Goal: Information Seeking & Learning: Find specific fact

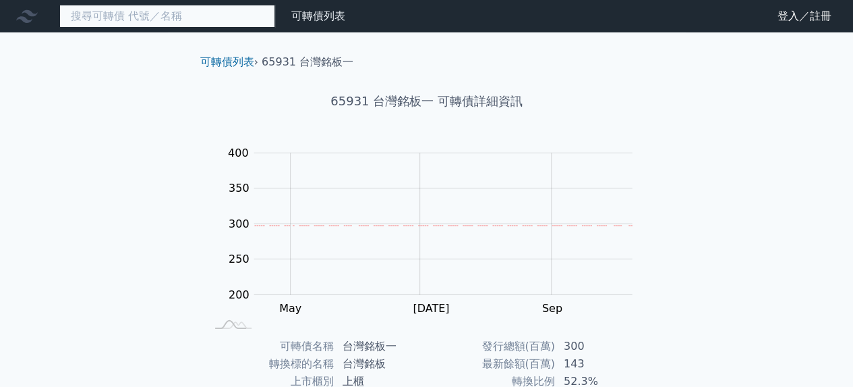
click at [191, 10] on input at bounding box center [167, 16] width 216 height 23
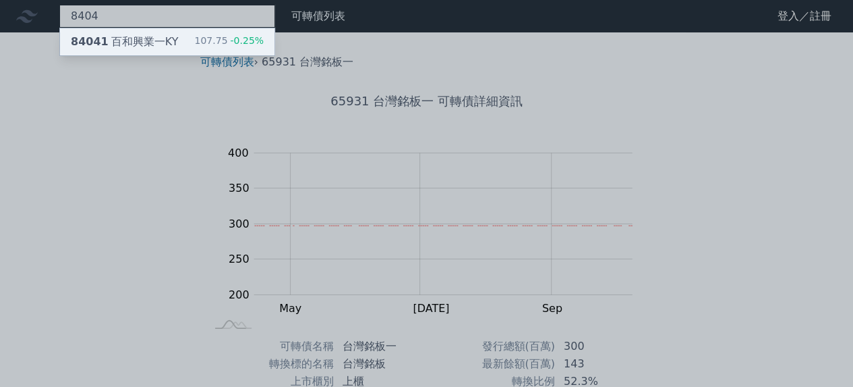
type input "8404"
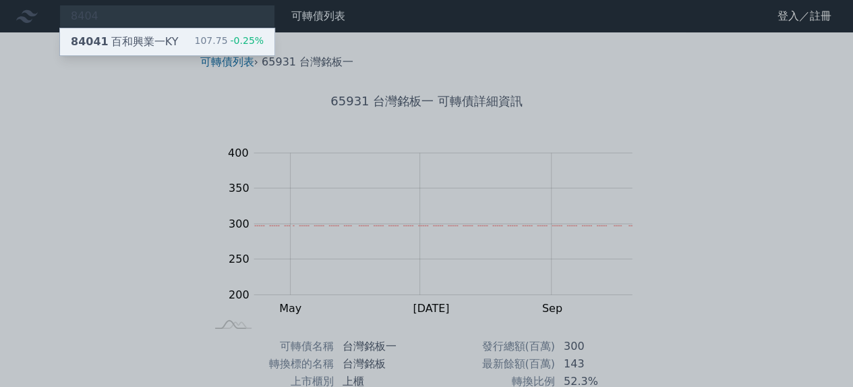
click at [200, 32] on div "84041 百和興業一KY 107.75 -0.25%" at bounding box center [167, 41] width 215 height 27
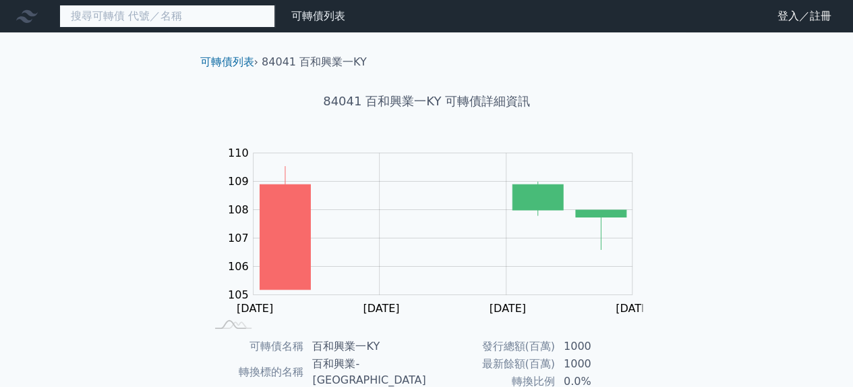
click at [198, 18] on input at bounding box center [167, 16] width 216 height 23
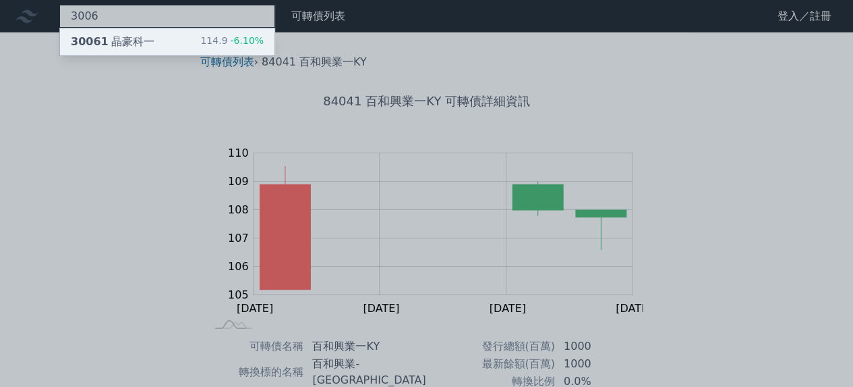
type input "3006"
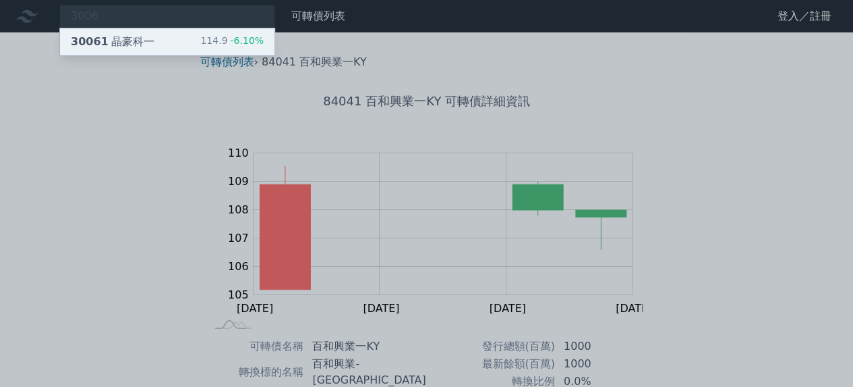
click at [122, 40] on div "30061 晶豪科一" at bounding box center [113, 42] width 84 height 16
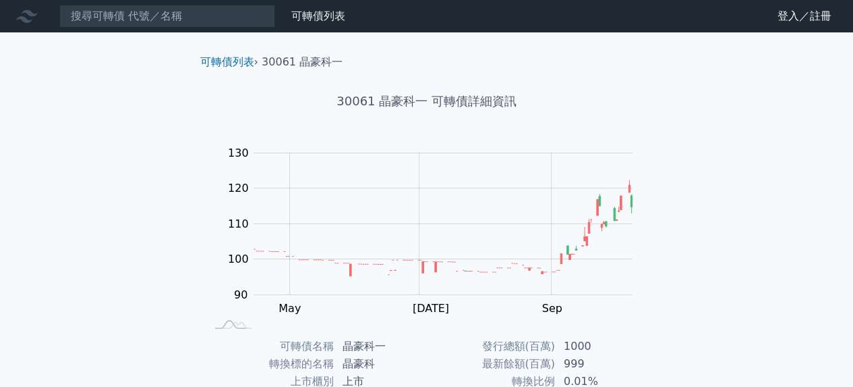
click at [165, 5] on nav "可轉債列表 財務數據 可轉債列表 財務數據 登入／註冊 登入／註冊" at bounding box center [426, 16] width 853 height 32
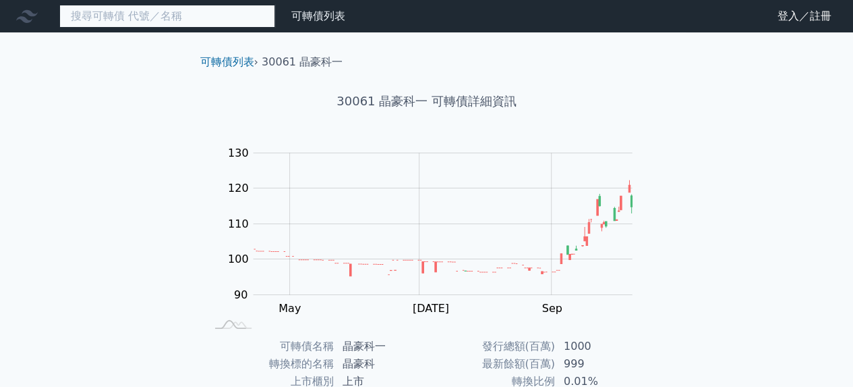
click at [165, 11] on input at bounding box center [167, 16] width 216 height 23
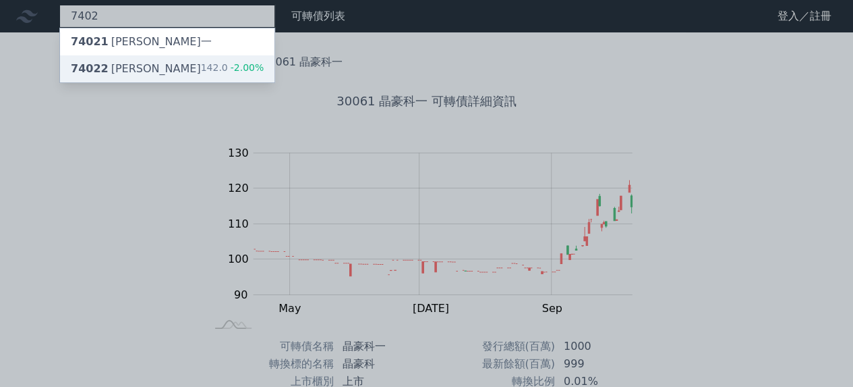
type input "7402"
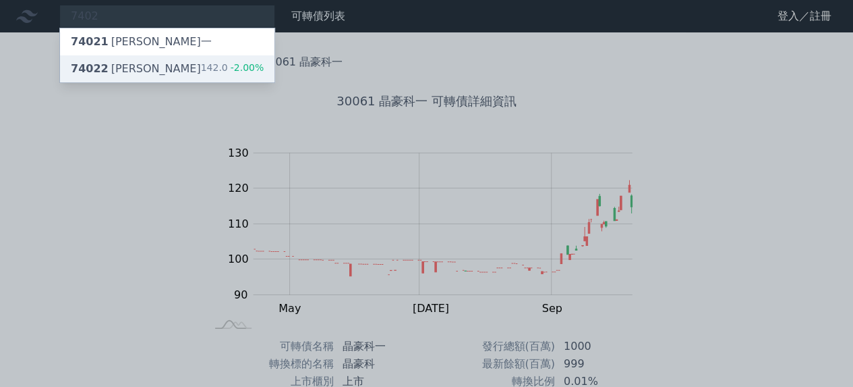
click at [163, 57] on div "74022 [PERSON_NAME]二 142.0 -2.00%" at bounding box center [167, 68] width 215 height 27
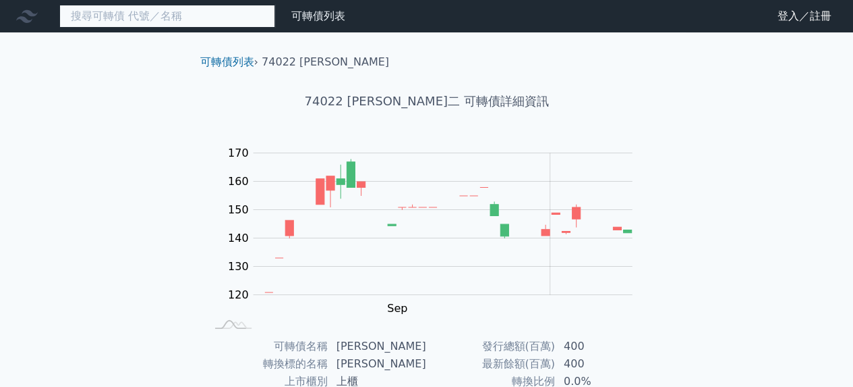
click at [169, 9] on input at bounding box center [167, 16] width 216 height 23
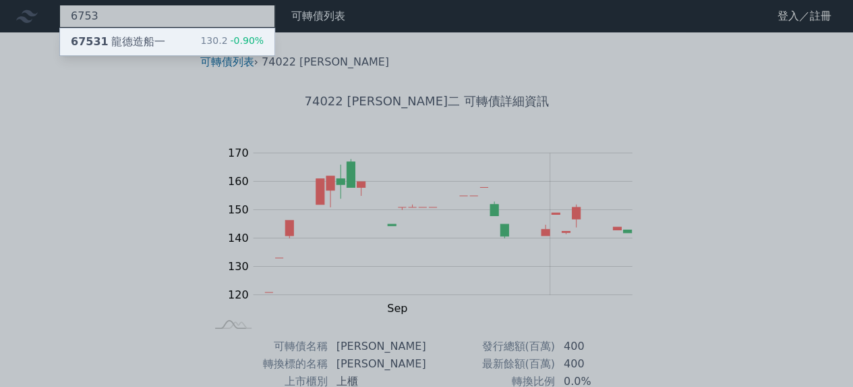
type input "6753"
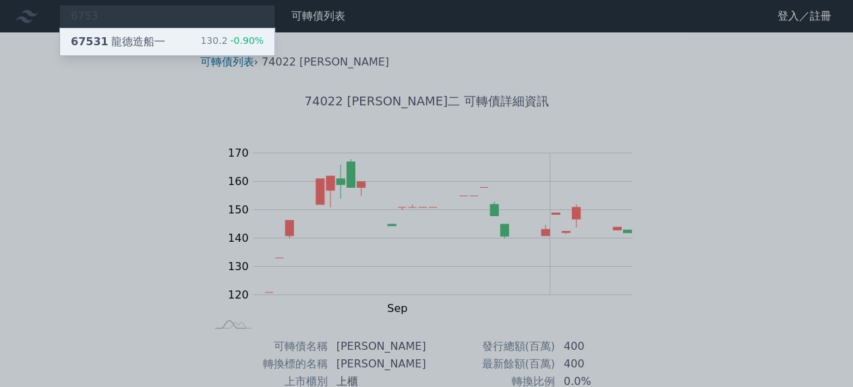
click at [169, 43] on div "67531 龍德造船一 130.2 -0.90%" at bounding box center [167, 41] width 215 height 27
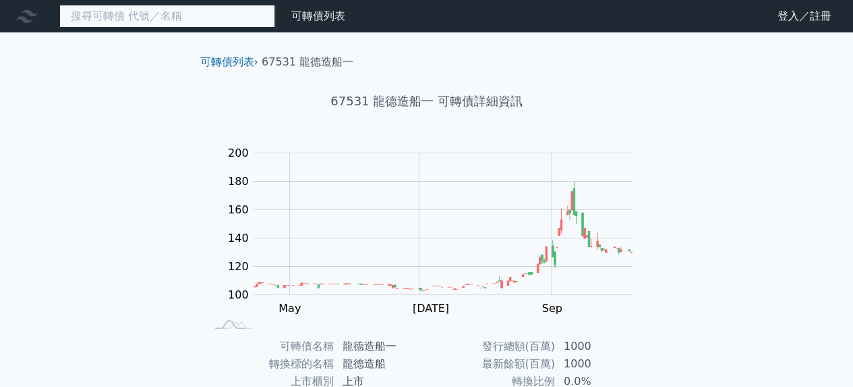
click at [160, 16] on input at bounding box center [167, 16] width 216 height 23
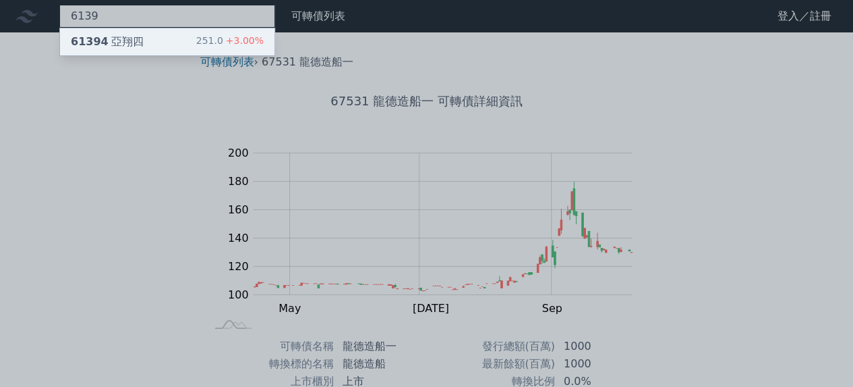
type input "6139"
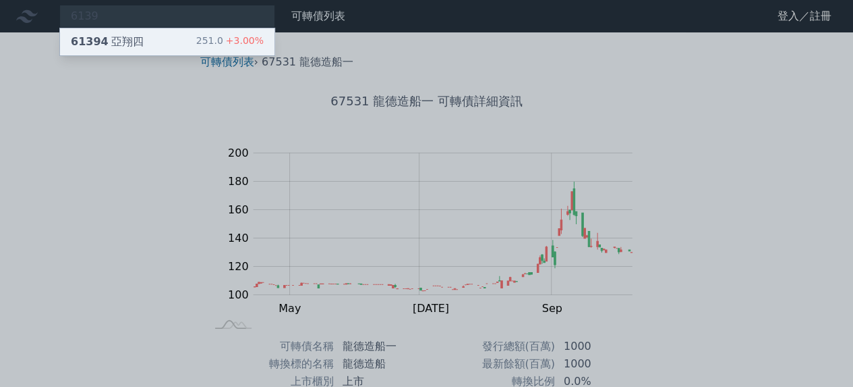
click at [161, 36] on div "61394 亞翔四 251.0 +3.00%" at bounding box center [167, 41] width 215 height 27
